Goal: Information Seeking & Learning: Learn about a topic

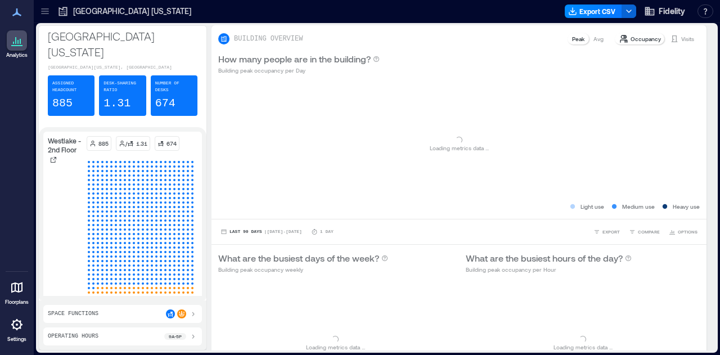
click at [12, 6] on icon at bounding box center [16, 12] width 13 height 13
click at [42, 6] on icon at bounding box center [44, 11] width 11 height 11
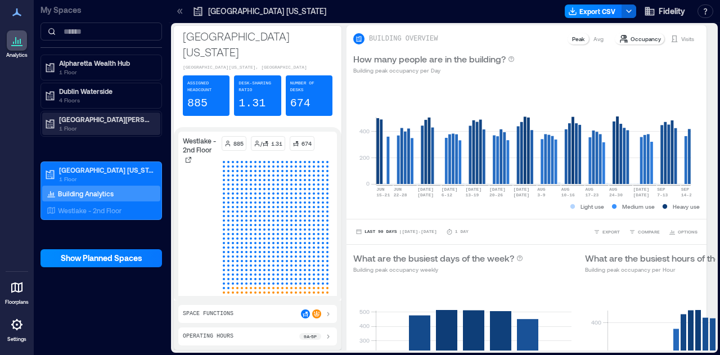
click at [115, 128] on p "1 Floor" at bounding box center [106, 128] width 94 height 9
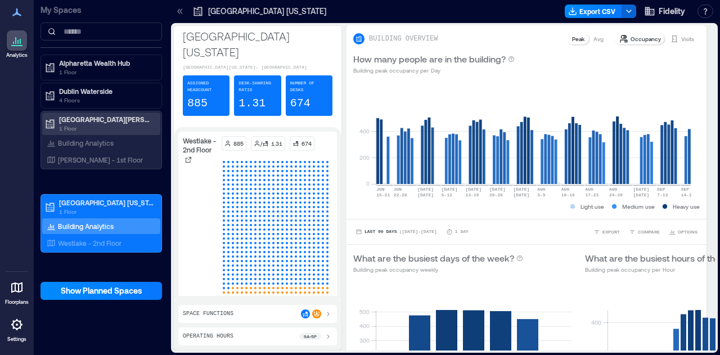
click at [89, 116] on p "[GEOGRAPHIC_DATA][PERSON_NAME]" at bounding box center [106, 119] width 94 height 9
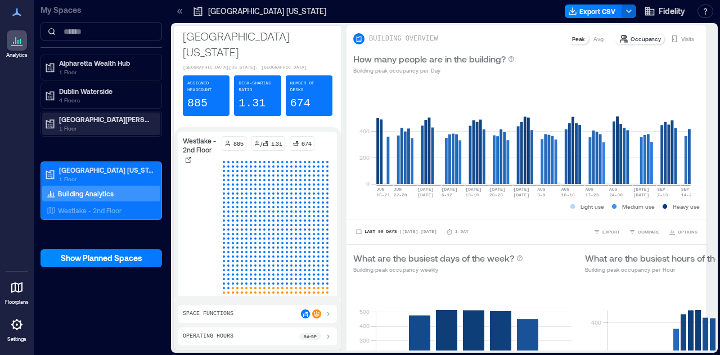
drag, startPoint x: 88, startPoint y: 121, endPoint x: 82, endPoint y: 132, distance: 12.6
click at [88, 121] on p "[GEOGRAPHIC_DATA][PERSON_NAME]" at bounding box center [106, 119] width 94 height 9
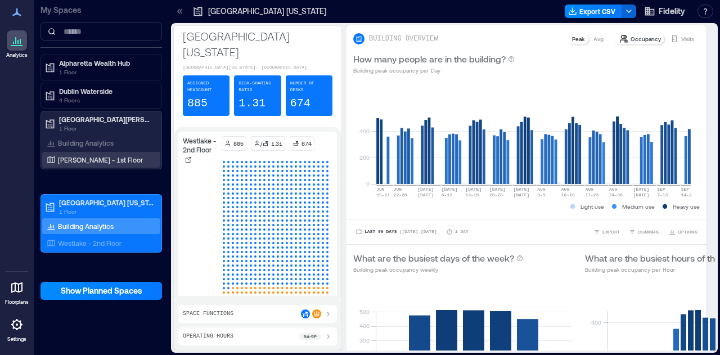
click at [77, 161] on p "[PERSON_NAME] - 1st Floor" at bounding box center [100, 159] width 85 height 9
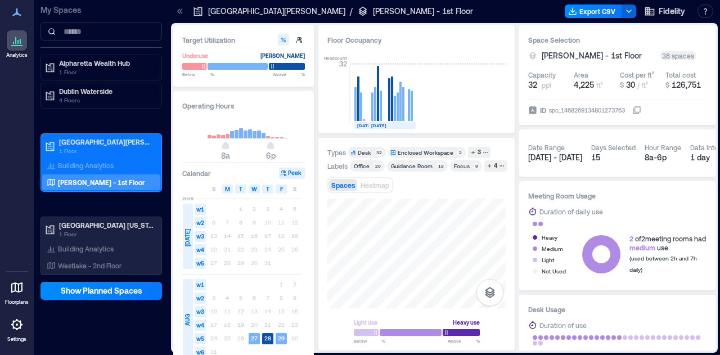
click at [397, 173] on div "Types Desk 32 Enclosed Workspace 2 3 Labels Office 20 Guidance Room 18 Focus 9 …" at bounding box center [416, 244] width 178 height 195
click at [499, 292] on button "button" at bounding box center [489, 292] width 27 height 27
click at [497, 291] on button "button" at bounding box center [489, 292] width 27 height 27
drag, startPoint x: 425, startPoint y: 263, endPoint x: 437, endPoint y: 330, distance: 68.5
click at [178, 10] on icon at bounding box center [178, 10] width 3 height 5
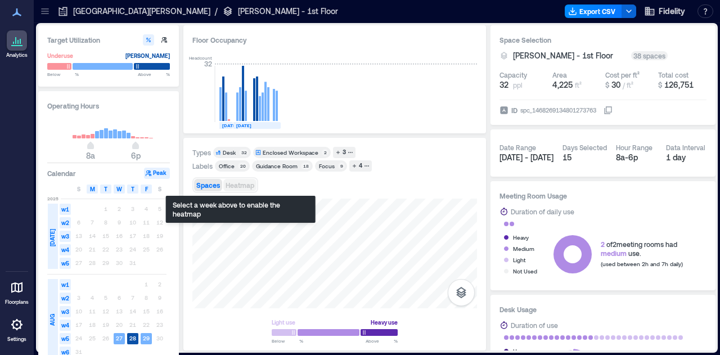
click at [227, 184] on span "Heatmap" at bounding box center [240, 185] width 29 height 8
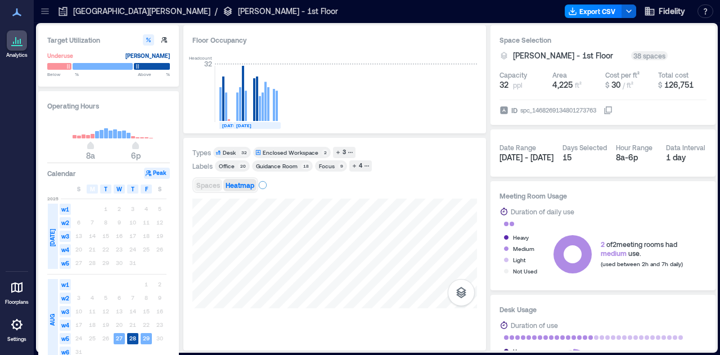
click at [203, 186] on span "Spaces" at bounding box center [208, 185] width 24 height 8
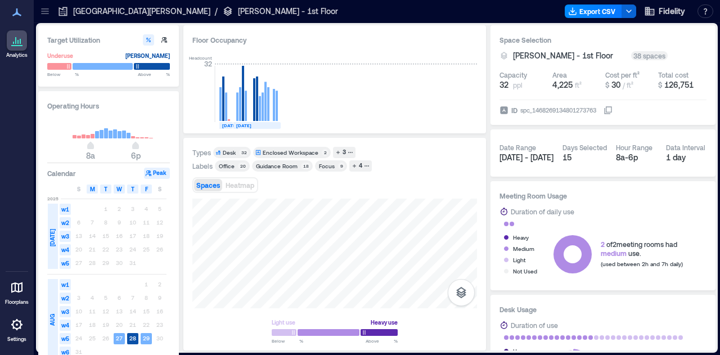
scroll to position [56, 0]
